Goal: Transaction & Acquisition: Book appointment/travel/reservation

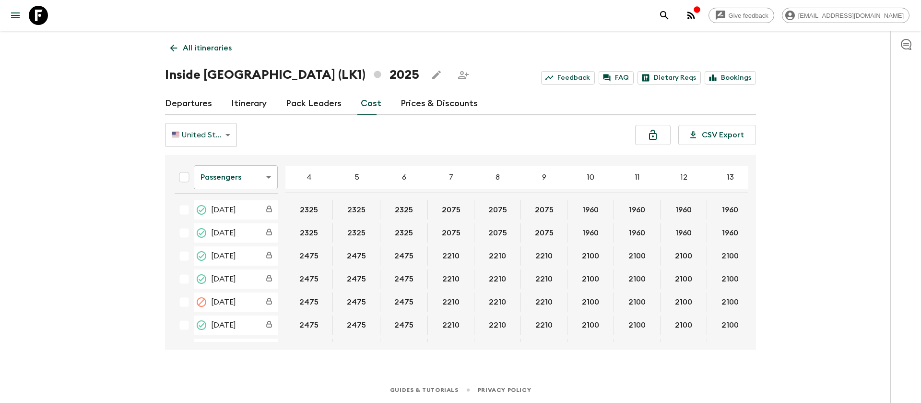
scroll to position [504, 164]
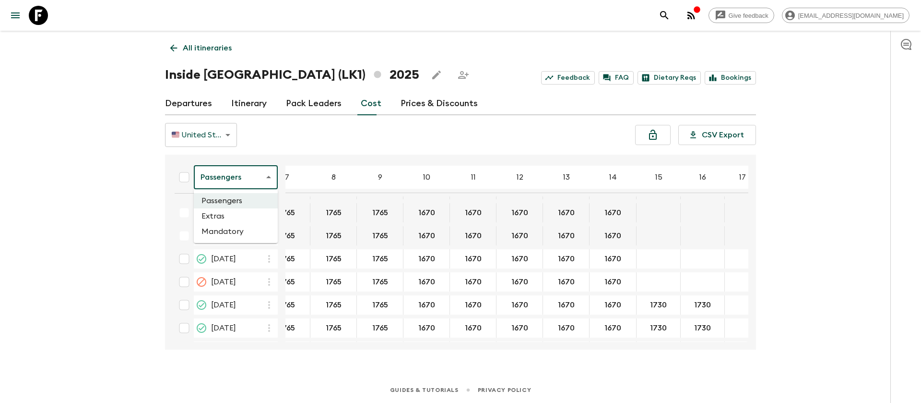
click at [245, 178] on body "Give feedback [EMAIL_ADDRESS][DOMAIN_NAME] All itineraries Inside [GEOGRAPHIC_D…" at bounding box center [460, 201] width 921 height 403
click at [247, 215] on li "Extras" at bounding box center [236, 215] width 84 height 15
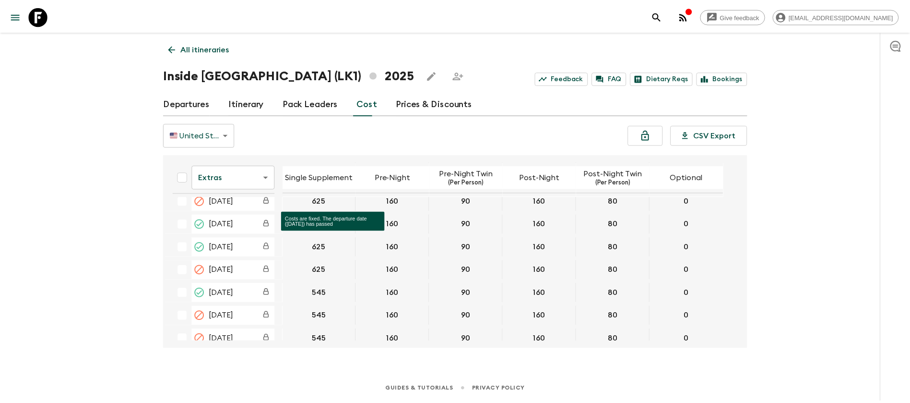
scroll to position [432, 0]
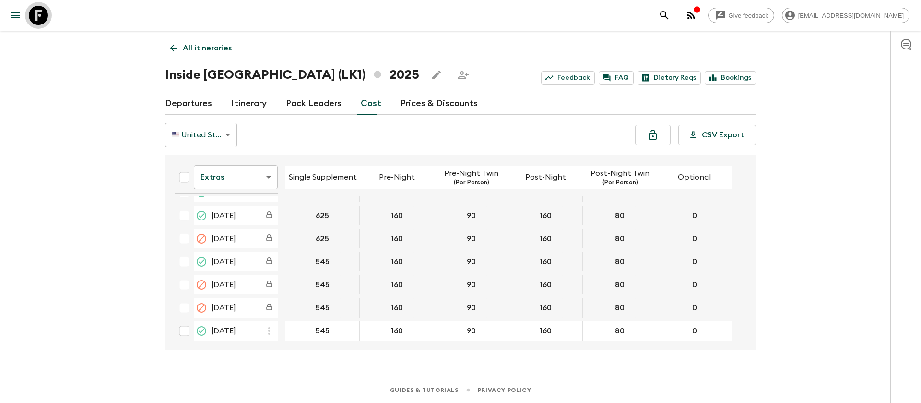
click at [39, 18] on icon at bounding box center [38, 15] width 19 height 19
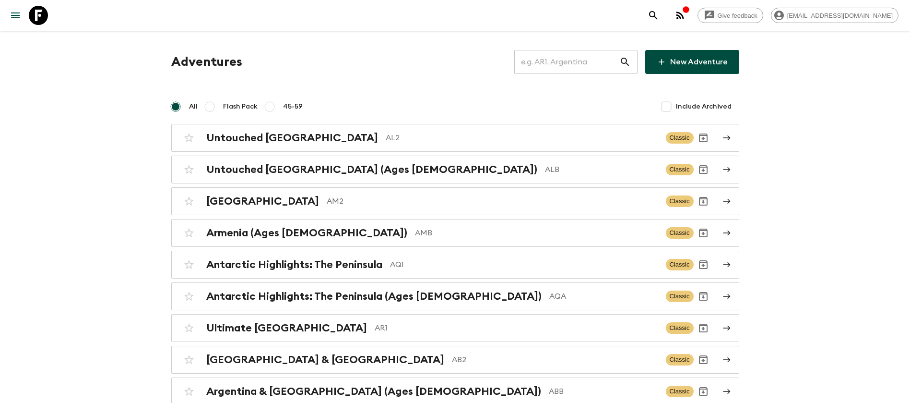
click at [572, 60] on input "text" at bounding box center [566, 61] width 105 height 27
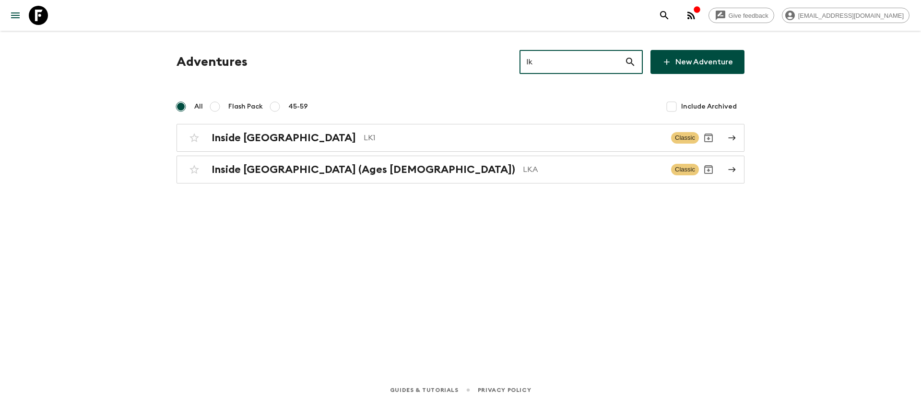
type input "lk"
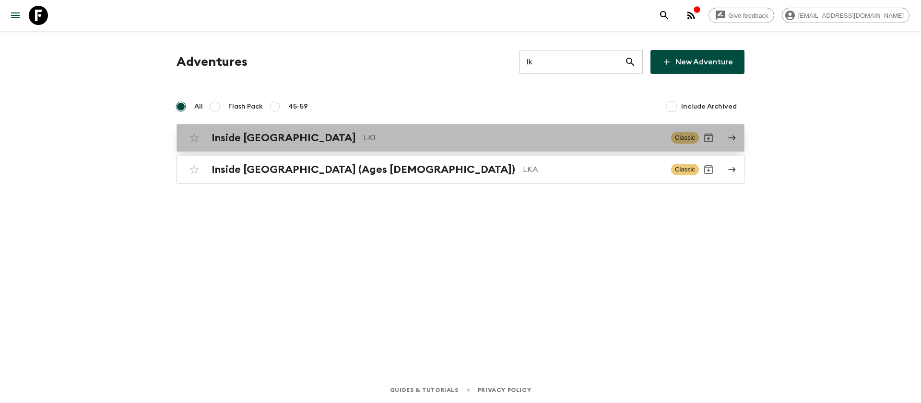
click at [364, 143] on p "LK1" at bounding box center [514, 138] width 300 height 12
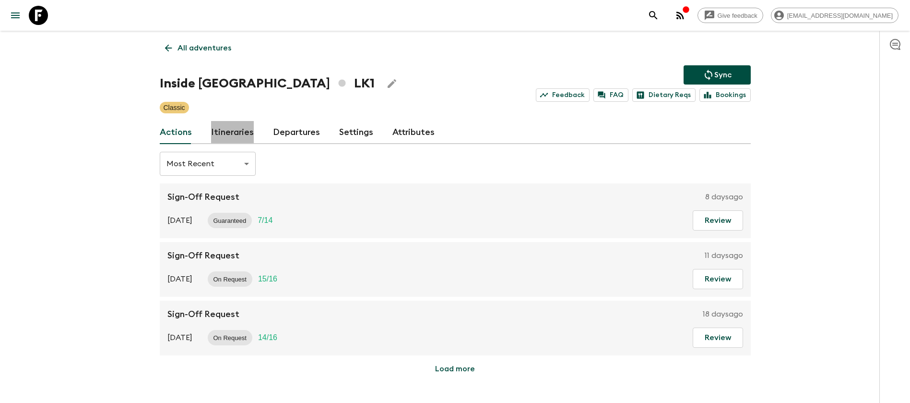
click at [243, 136] on link "Itineraries" at bounding box center [232, 132] width 43 height 23
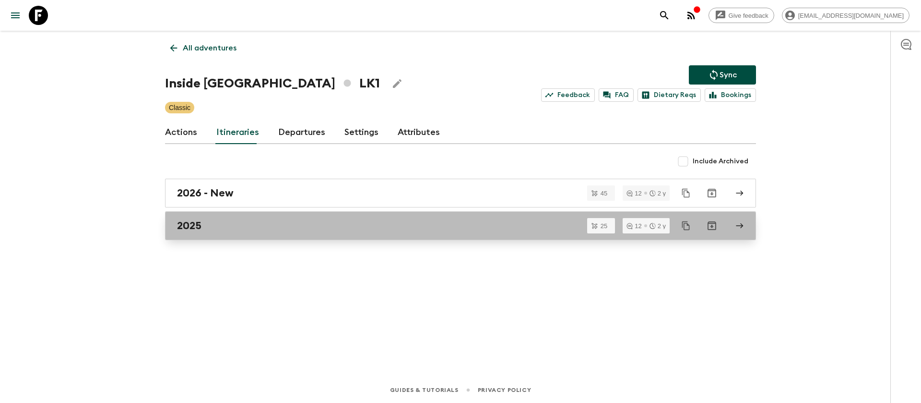
click at [219, 224] on div "2025" at bounding box center [451, 225] width 549 height 12
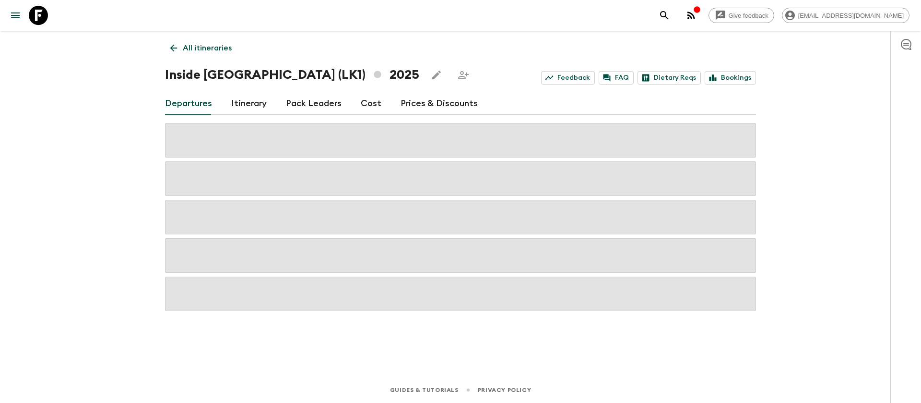
click at [121, 236] on div "Give feedback [EMAIL_ADDRESS][DOMAIN_NAME] All itineraries Inside [GEOGRAPHIC_D…" at bounding box center [460, 201] width 921 height 403
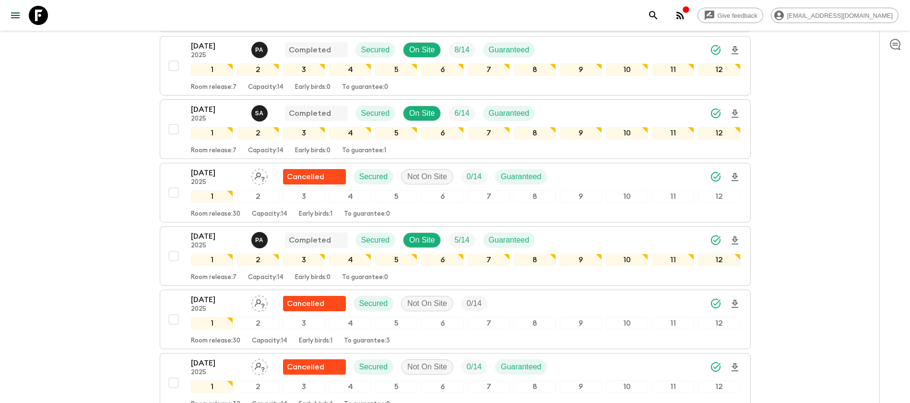
scroll to position [216, 0]
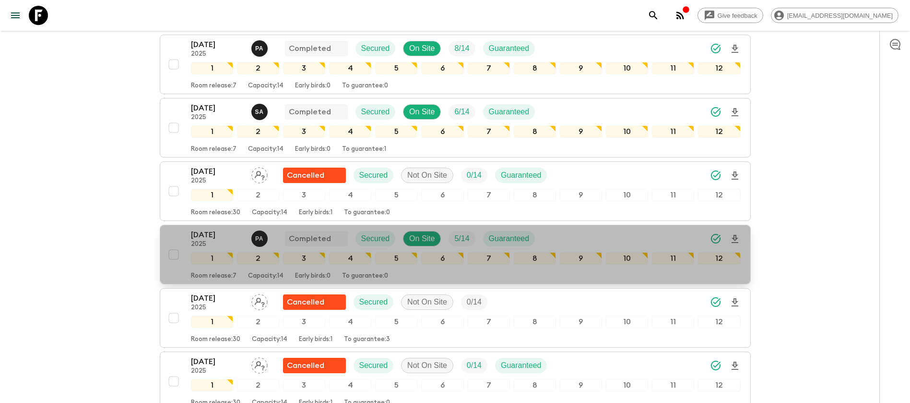
click at [213, 237] on p "[DATE]" at bounding box center [217, 235] width 53 height 12
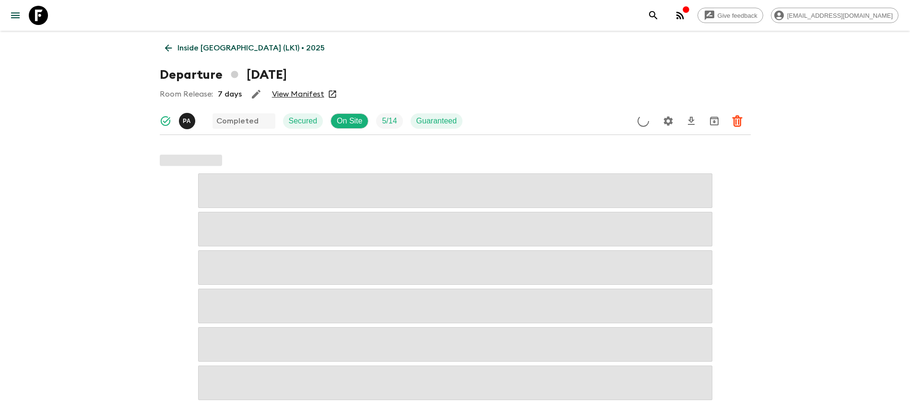
click at [305, 96] on link "View Manifest" at bounding box center [298, 94] width 52 height 10
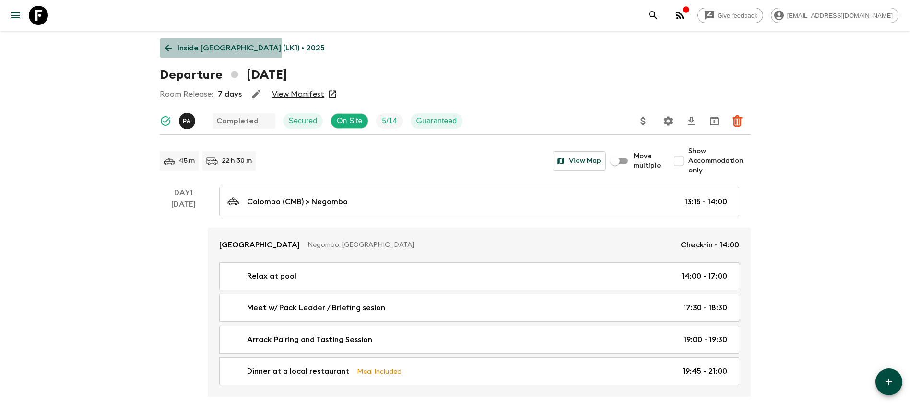
click at [175, 48] on link "Inside [GEOGRAPHIC_DATA] (LK1) • 2025" at bounding box center [245, 47] width 170 height 19
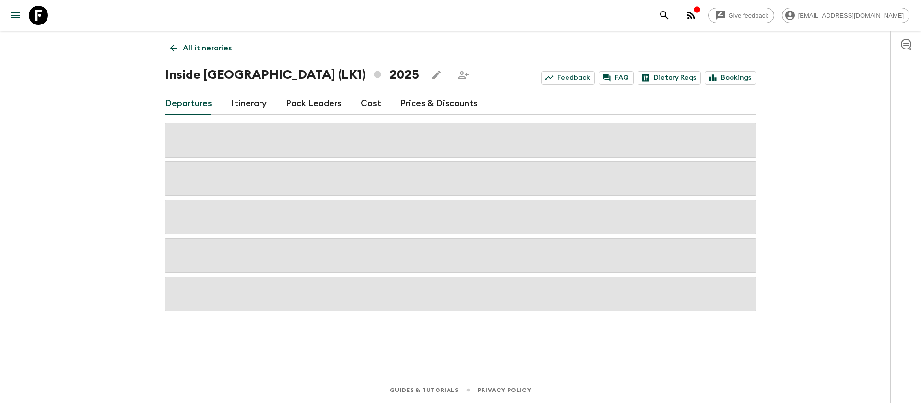
click at [367, 96] on link "Cost" at bounding box center [371, 103] width 21 height 23
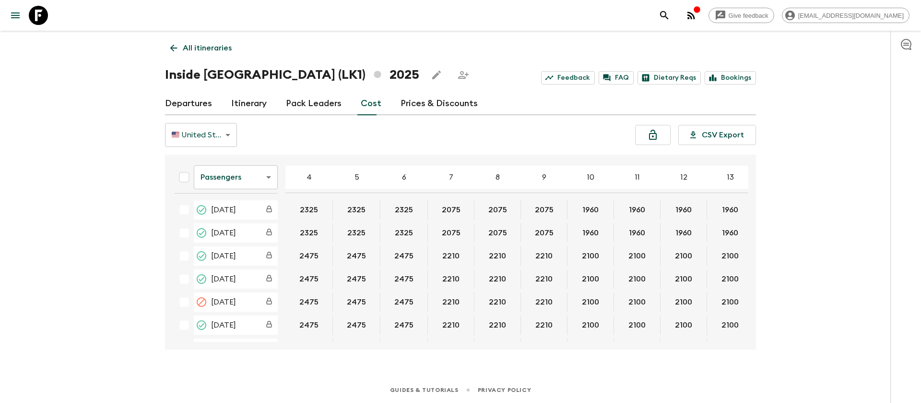
click at [60, 215] on div "Give feedback [EMAIL_ADDRESS][DOMAIN_NAME] All itineraries Inside [GEOGRAPHIC_D…" at bounding box center [460, 201] width 921 height 403
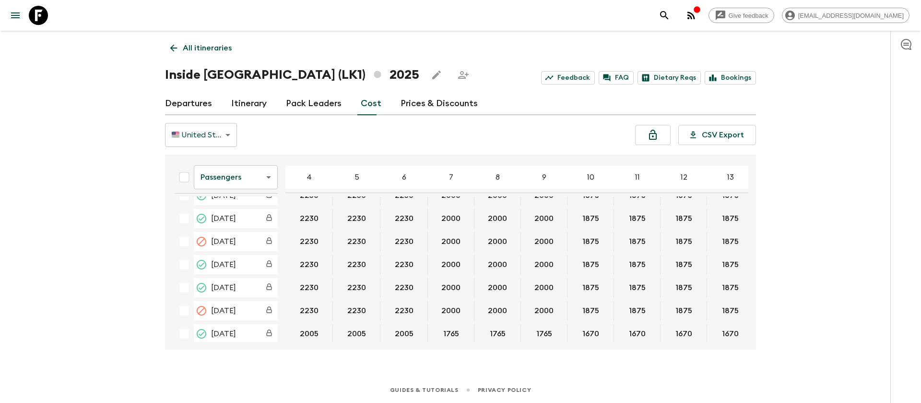
scroll to position [432, 0]
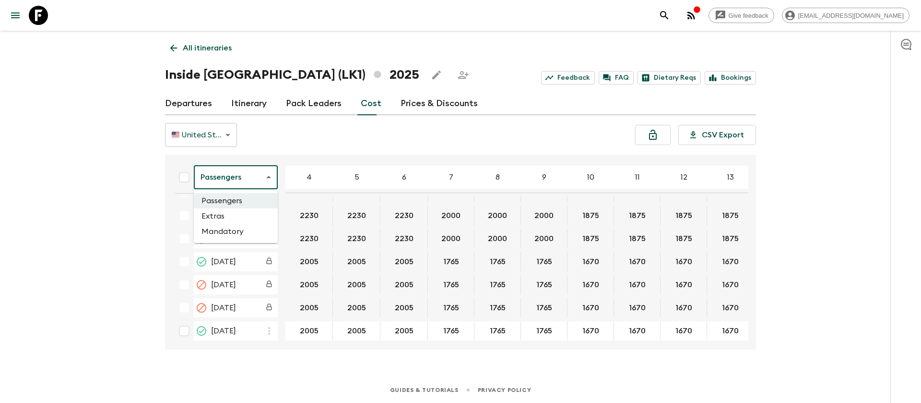
click at [264, 179] on body "Give feedback [EMAIL_ADDRESS][DOMAIN_NAME] All itineraries Inside [GEOGRAPHIC_D…" at bounding box center [460, 201] width 921 height 403
click at [248, 212] on li "Extras" at bounding box center [236, 215] width 84 height 15
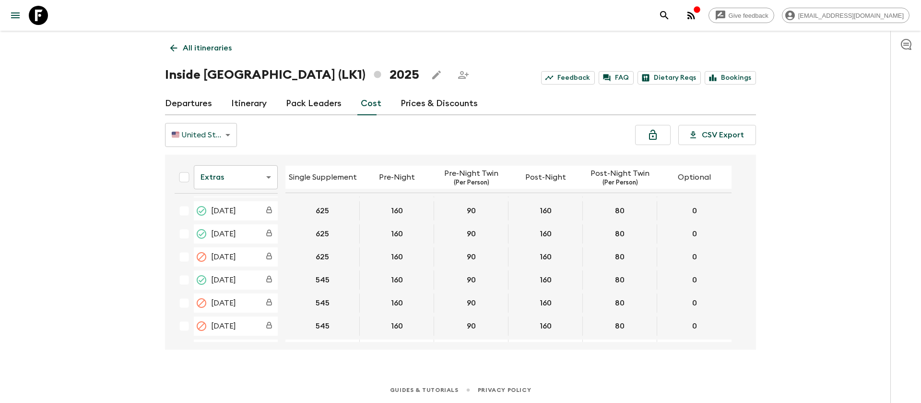
scroll to position [432, 0]
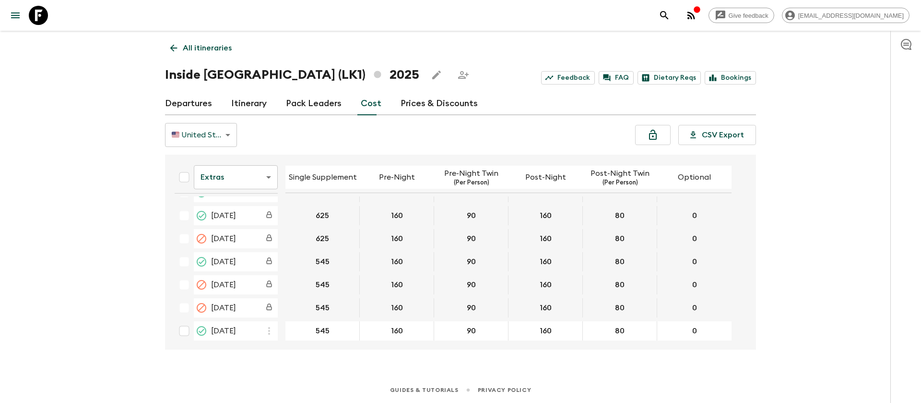
click at [42, 23] on icon at bounding box center [38, 15] width 19 height 19
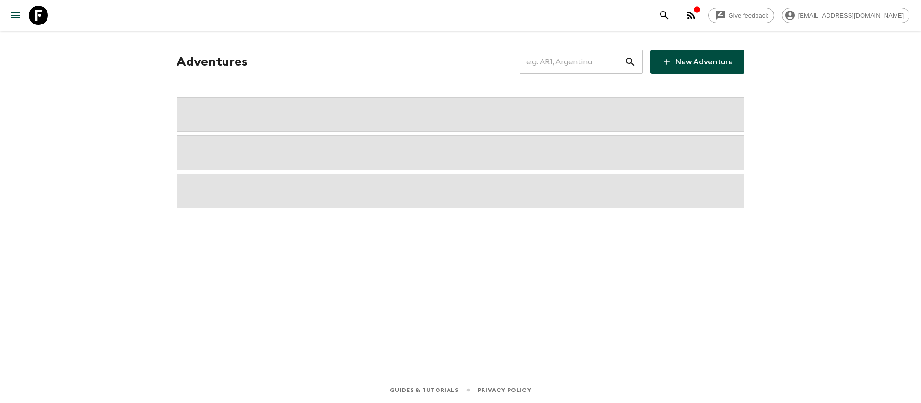
click at [542, 66] on input "text" at bounding box center [572, 61] width 105 height 27
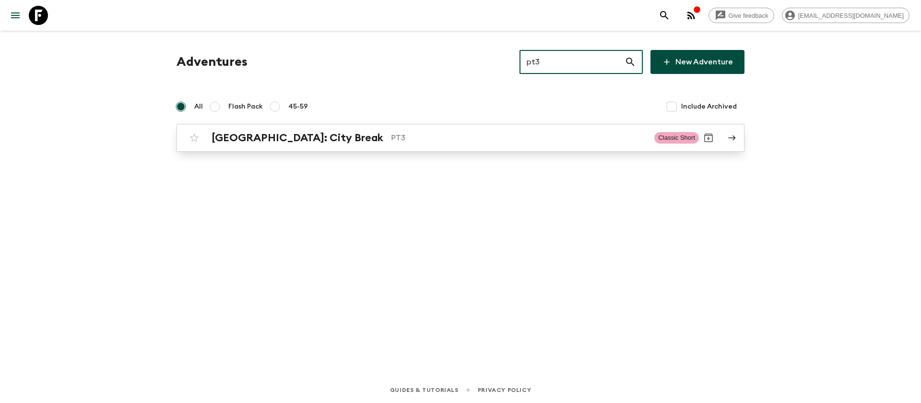
type input "pt3"
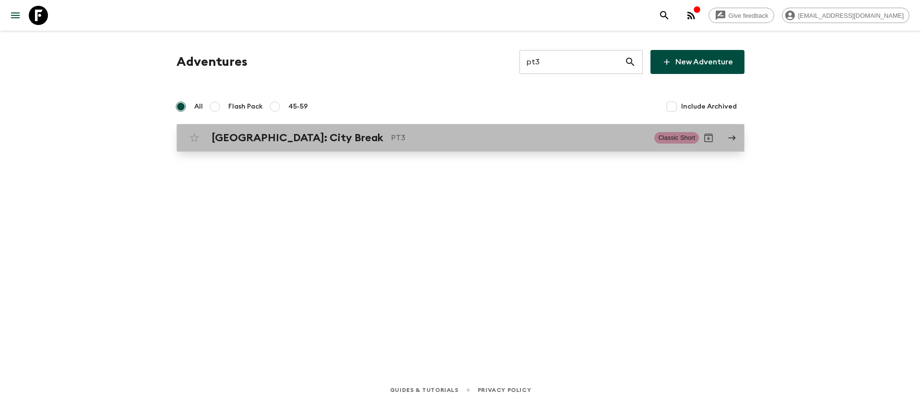
click at [264, 145] on div "[GEOGRAPHIC_DATA]: City Break PT3 Classic Short" at bounding box center [442, 137] width 514 height 19
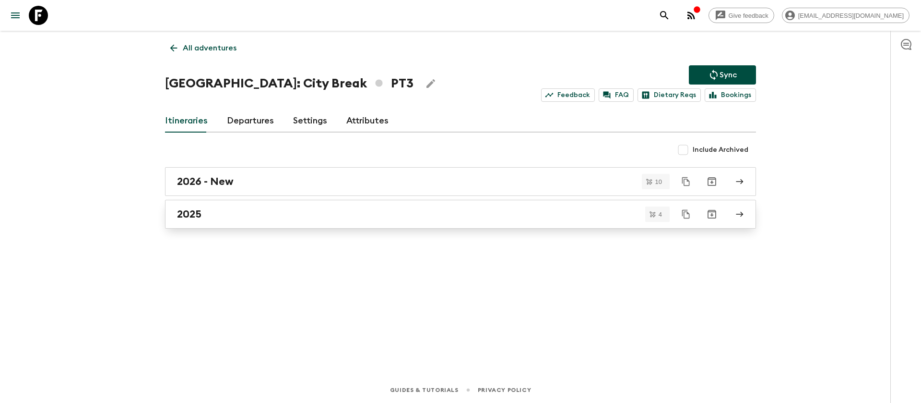
click at [191, 214] on h2 "2025" at bounding box center [189, 214] width 24 height 12
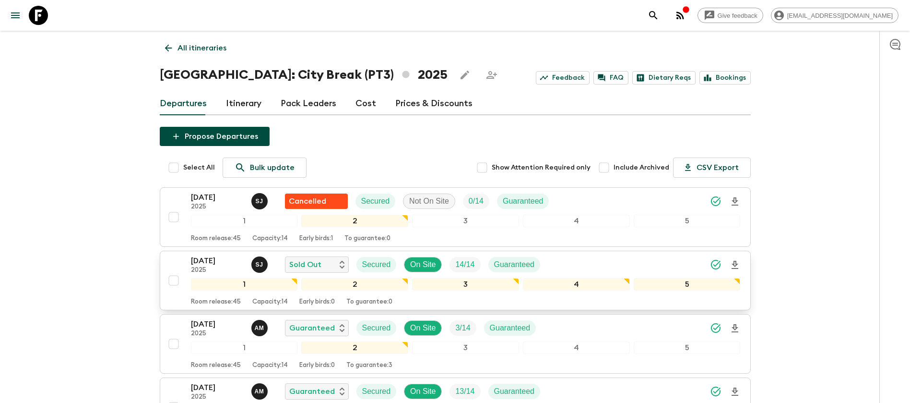
click at [217, 263] on p "[DATE]" at bounding box center [217, 261] width 53 height 12
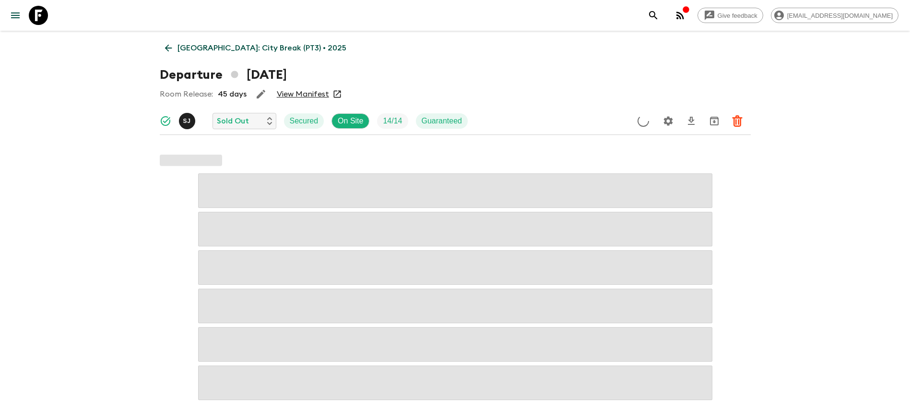
click at [314, 92] on link "View Manifest" at bounding box center [303, 94] width 52 height 10
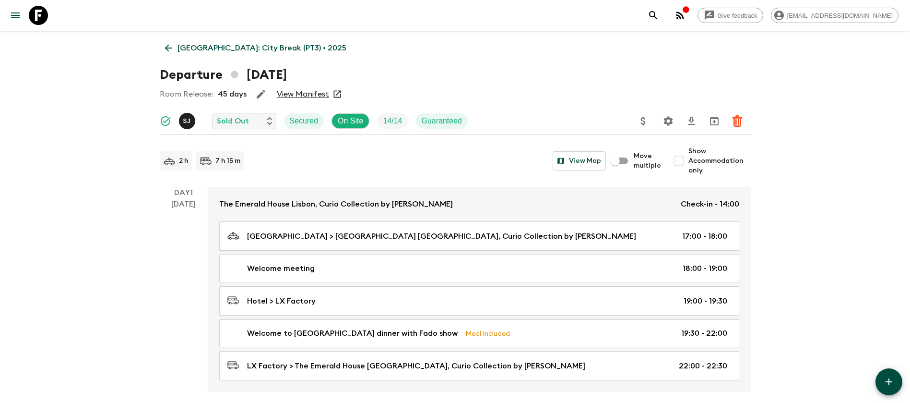
click at [166, 40] on link "[GEOGRAPHIC_DATA]: City Break (PT3) • 2025" at bounding box center [256, 47] width 192 height 19
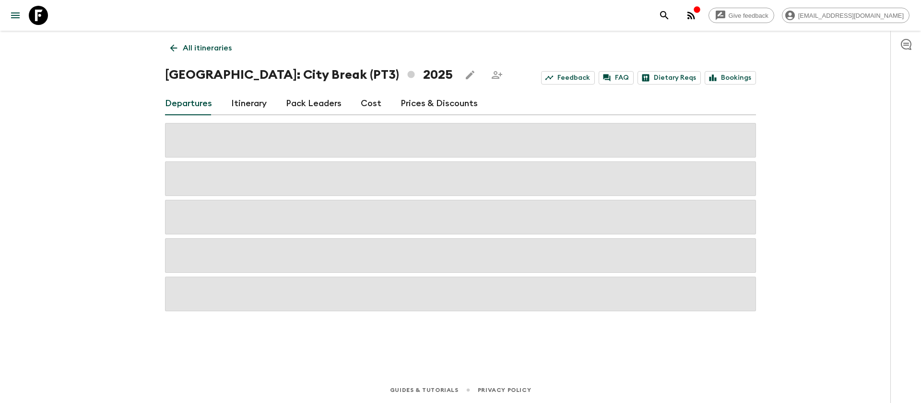
click at [364, 105] on link "Cost" at bounding box center [371, 103] width 21 height 23
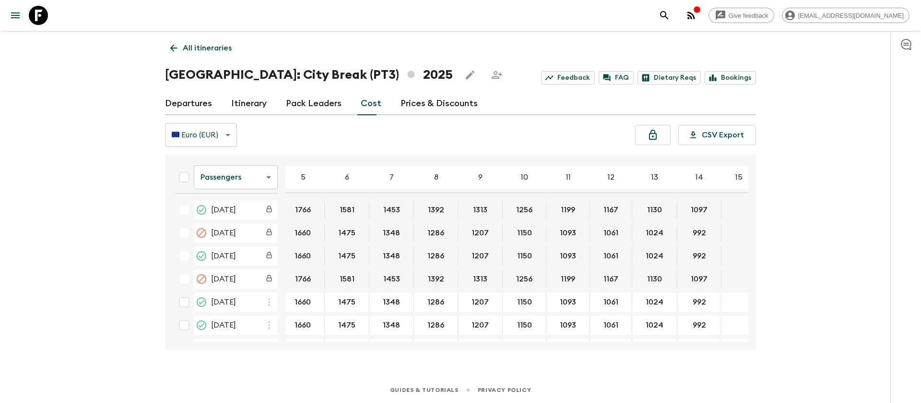
scroll to position [0, 95]
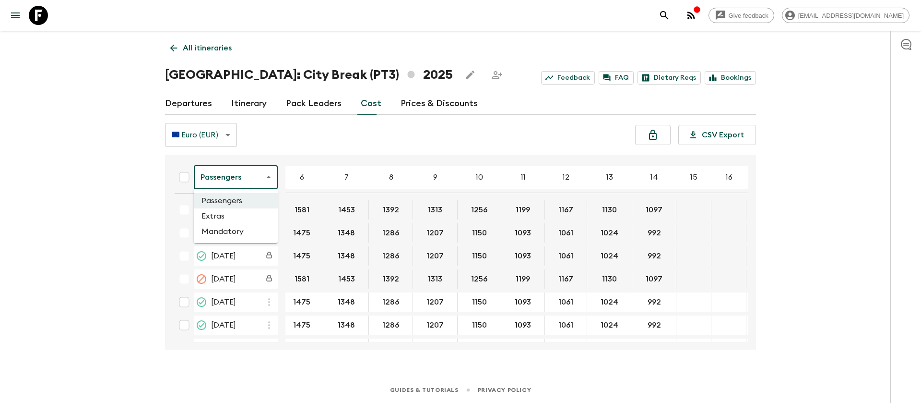
click at [256, 179] on body "Give feedback [EMAIL_ADDRESS][DOMAIN_NAME] All itineraries [GEOGRAPHIC_DATA]: C…" at bounding box center [460, 201] width 921 height 403
click at [239, 216] on li "Extras" at bounding box center [236, 215] width 84 height 15
